Goal: Information Seeking & Learning: Learn about a topic

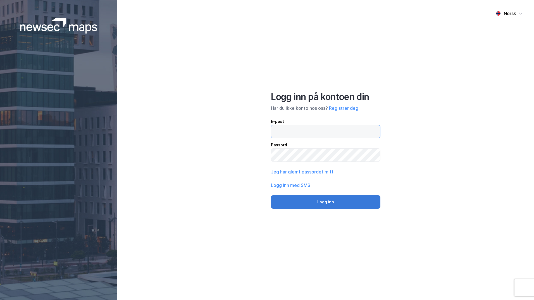
type input "[PERSON_NAME][EMAIL_ADDRESS][DOMAIN_NAME]"
click at [326, 201] on button "Logg inn" at bounding box center [325, 201] width 109 height 13
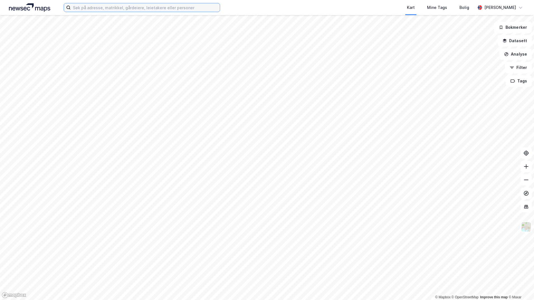
click at [155, 6] on input at bounding box center [145, 7] width 149 height 8
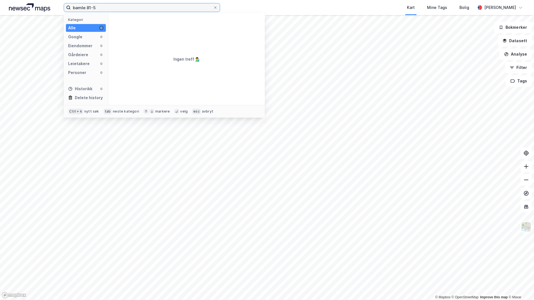
click at [82, 7] on input "bamle 81-5" at bounding box center [142, 7] width 142 height 8
type input "bamble 81-5"
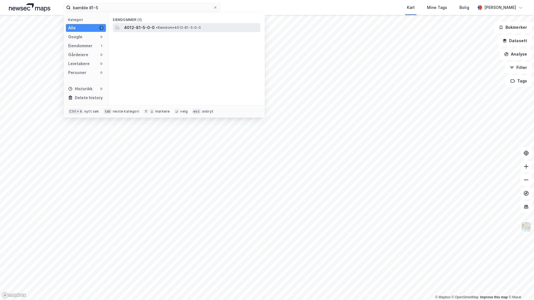
click at [137, 26] on span "4012-81-5-0-0" at bounding box center [139, 27] width 31 height 7
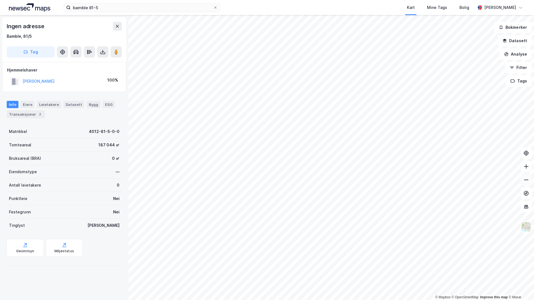
click at [529, 182] on icon at bounding box center [526, 180] width 6 height 6
click at [528, 181] on icon at bounding box center [526, 180] width 6 height 6
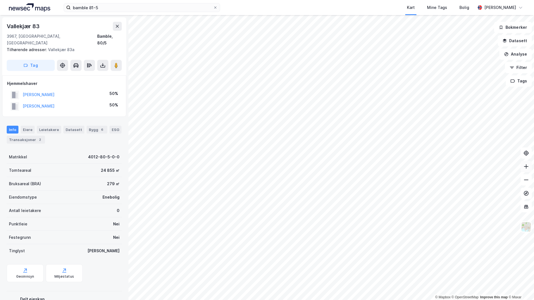
click at [528, 166] on icon at bounding box center [526, 167] width 6 height 6
click at [465, 300] on html "bamble 81-5 Kart Mine Tags Bolig [PERSON_NAME] © Mapbox © OpenStreetMap Improve…" at bounding box center [267, 150] width 534 height 300
click at [526, 167] on icon at bounding box center [526, 167] width 6 height 6
click at [528, 169] on icon at bounding box center [526, 167] width 6 height 6
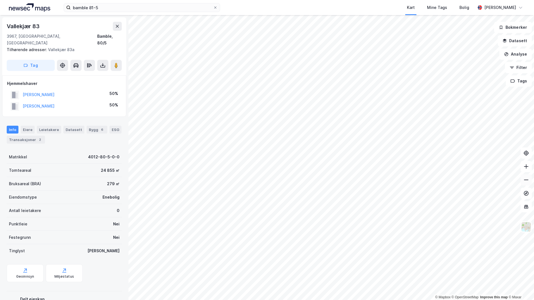
click at [528, 180] on icon at bounding box center [526, 180] width 6 height 6
click at [401, 0] on html "bamble 81-5 Kart Mine Tags Bolig [PERSON_NAME] © Mapbox © OpenStreetMap Improve…" at bounding box center [267, 150] width 534 height 300
